Goal: Information Seeking & Learning: Find contact information

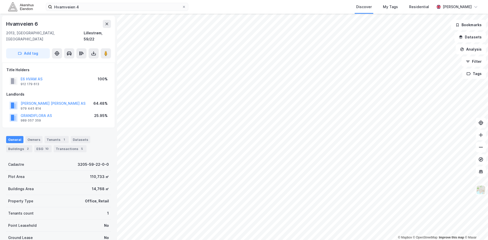
scroll to position [0, 0]
drag, startPoint x: 101, startPoint y: 11, endPoint x: 95, endPoint y: 10, distance: 6.5
click at [95, 11] on div "Hvamveien 4 Discover My Tags Residential [PERSON_NAME]" at bounding box center [244, 7] width 488 height 14
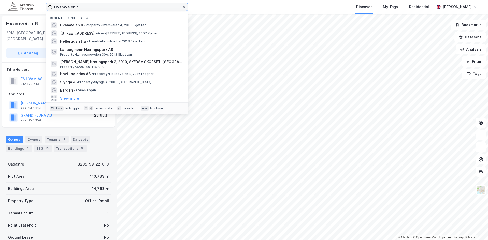
drag, startPoint x: 95, startPoint y: 8, endPoint x: -1, endPoint y: 21, distance: 97.3
click at [0, 21] on html "Hvamveien 4 Recent searches (95) Hvamveien 4 • Property • Hvamveien 4, 2013 Skj…" at bounding box center [244, 120] width 488 height 240
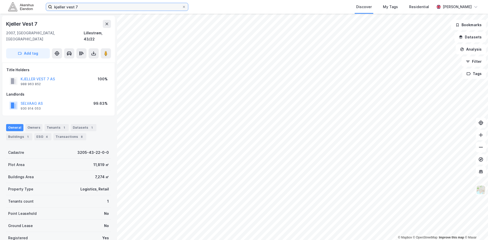
scroll to position [0, 0]
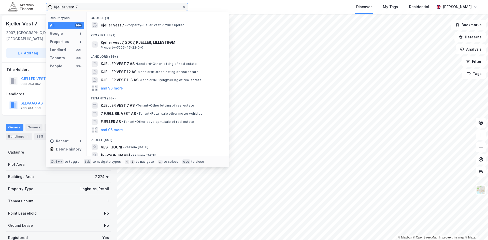
drag, startPoint x: 100, startPoint y: 7, endPoint x: -6, endPoint y: 12, distance: 106.9
click at [0, 12] on html "kjeller vest 7 Result types All 99+ Google 1 Properties 1 Landlord 99+ Tenants …" at bounding box center [244, 120] width 488 height 240
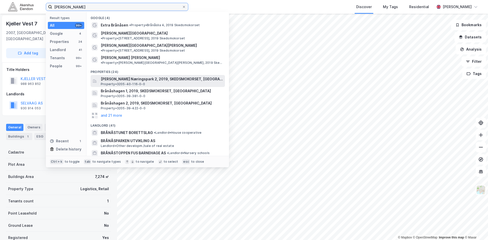
type input "[PERSON_NAME]"
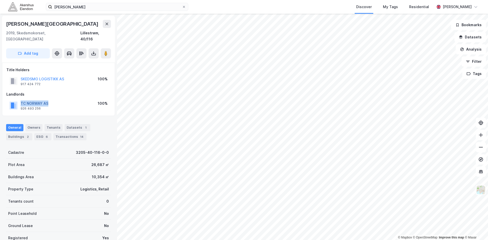
drag, startPoint x: 55, startPoint y: 96, endPoint x: 21, endPoint y: 96, distance: 34.8
click at [21, 99] on div "TC [GEOGRAPHIC_DATA] AS 926 493 256 100%" at bounding box center [58, 105] width 104 height 12
copy button "TC NORWAY AS"
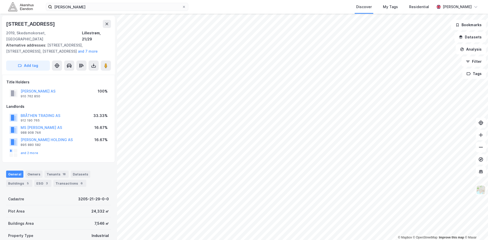
scroll to position [0, 0]
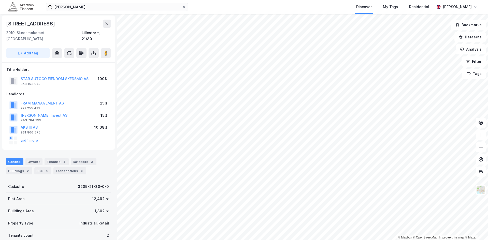
scroll to position [0, 0]
click at [0, 0] on button "and 1 more" at bounding box center [0, 0] width 0 height 0
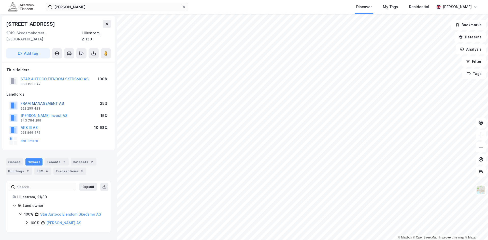
click at [0, 0] on button "FRAM MANAGEMENT AS" at bounding box center [0, 0] width 0 height 0
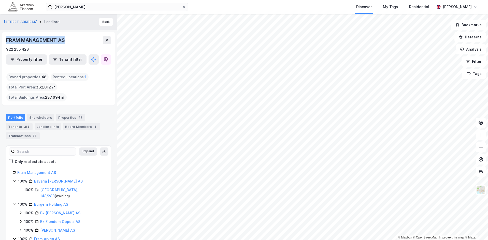
drag, startPoint x: 42, startPoint y: 39, endPoint x: 7, endPoint y: 40, distance: 35.3
click at [7, 40] on div "FRAM MANAGEMENT AS" at bounding box center [58, 40] width 105 height 8
copy div "FRAM MANAGEMENT AS"
